Goal: Information Seeking & Learning: Learn about a topic

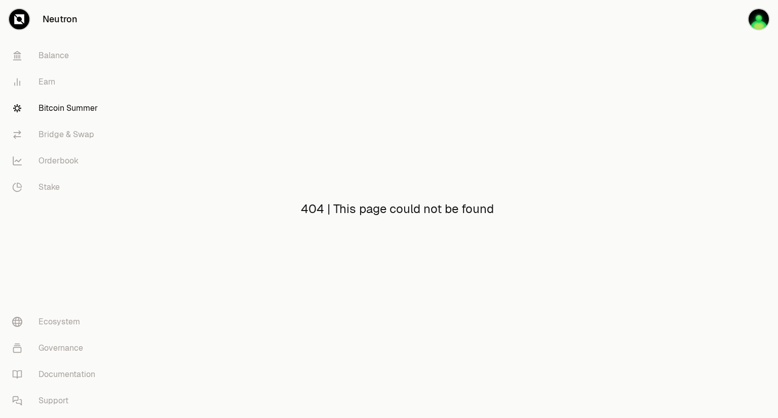
click at [63, 112] on link "Bitcoin Summer" at bounding box center [56, 108] width 105 height 26
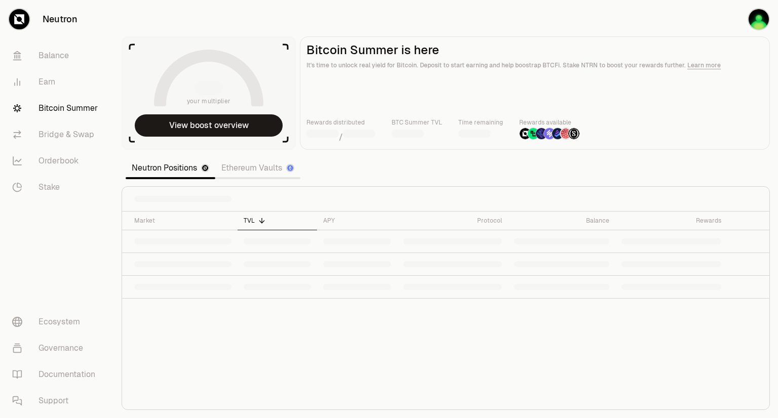
click at [66, 108] on link "Bitcoin Summer" at bounding box center [56, 108] width 105 height 26
click at [263, 172] on link "Ethereum Vaults" at bounding box center [257, 168] width 85 height 20
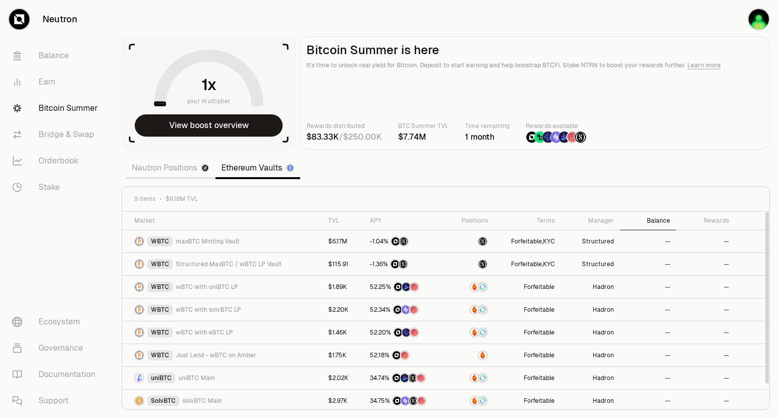
click at [669, 219] on div "Balance" at bounding box center [648, 221] width 44 height 8
click at [442, 13] on section "your multiplier View boost overview Bitcoin Summer is here It's time to unlock …" at bounding box center [445, 209] width 664 height 418
